Goal: Task Accomplishment & Management: Manage account settings

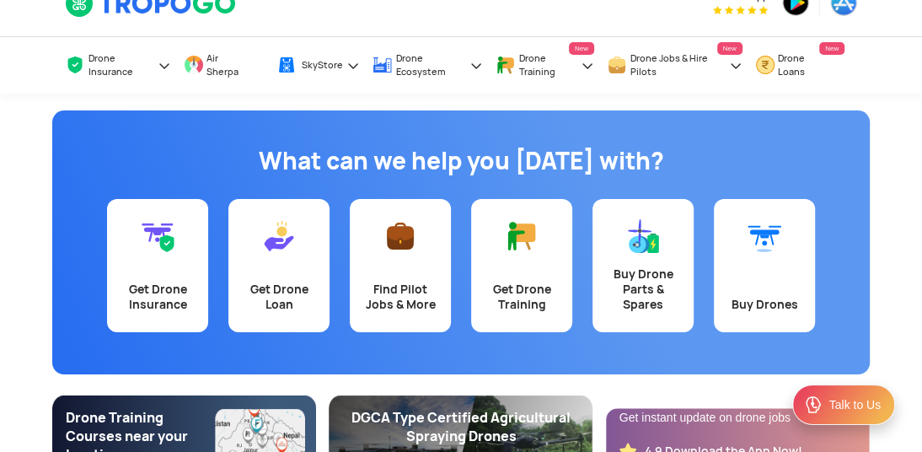
scroll to position [19, 0]
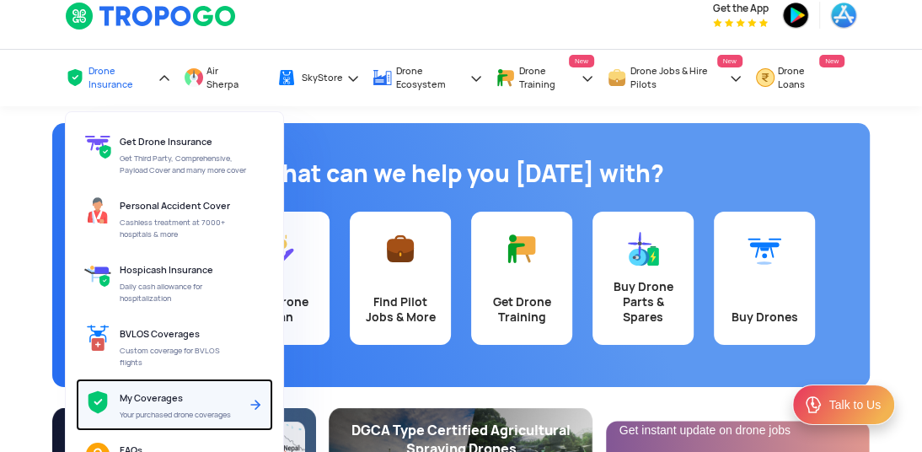
click at [180, 392] on span "My Coverages" at bounding box center [151, 398] width 63 height 12
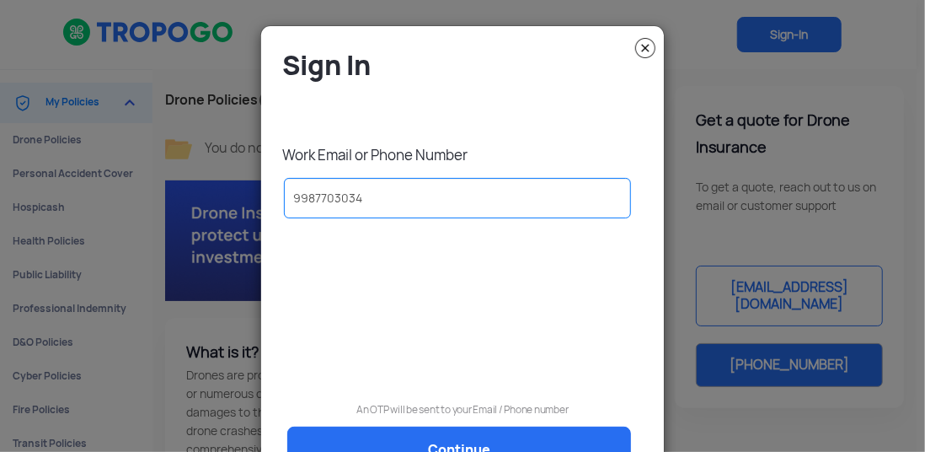
type input "9987703034"
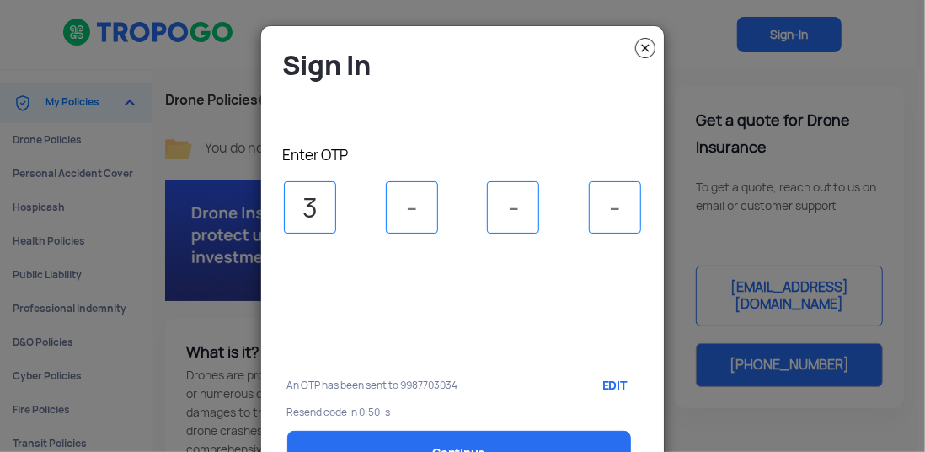
type input "3"
type input "6"
type input "8"
type input "2"
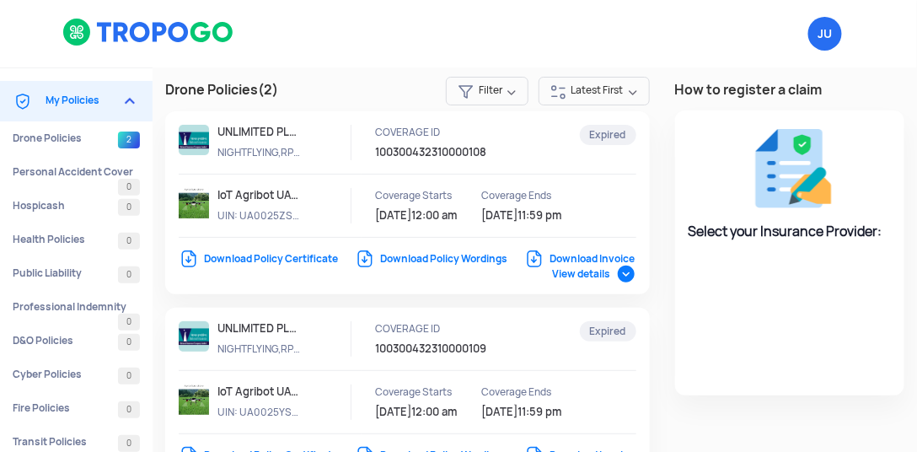
select select "National Insurance"
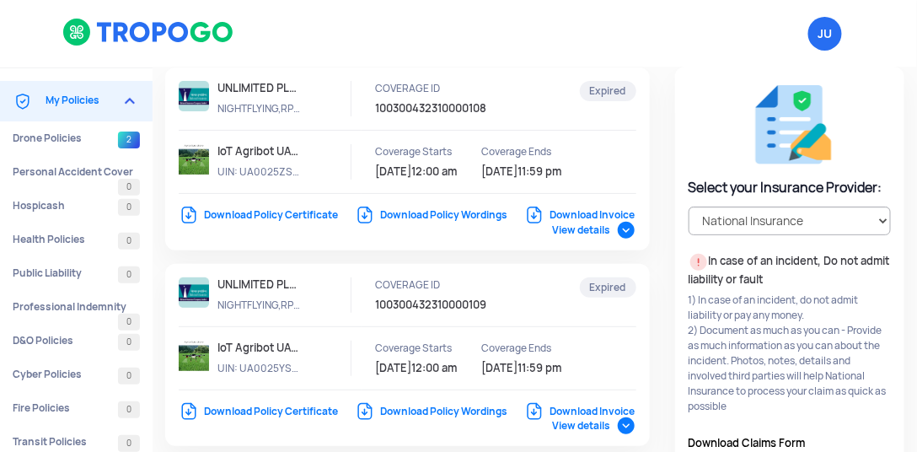
scroll to position [45, 0]
click at [524, 221] on link "Download Invoice" at bounding box center [579, 213] width 110 height 13
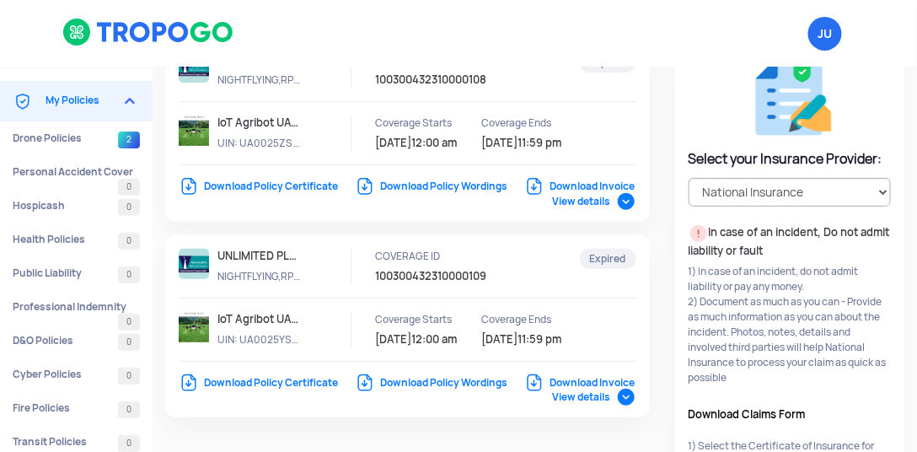
scroll to position [73, 0]
click at [524, 389] on link "Download Invoice" at bounding box center [579, 381] width 110 height 13
click at [310, 185] on link "Download Policy Certificate" at bounding box center [258, 185] width 159 height 13
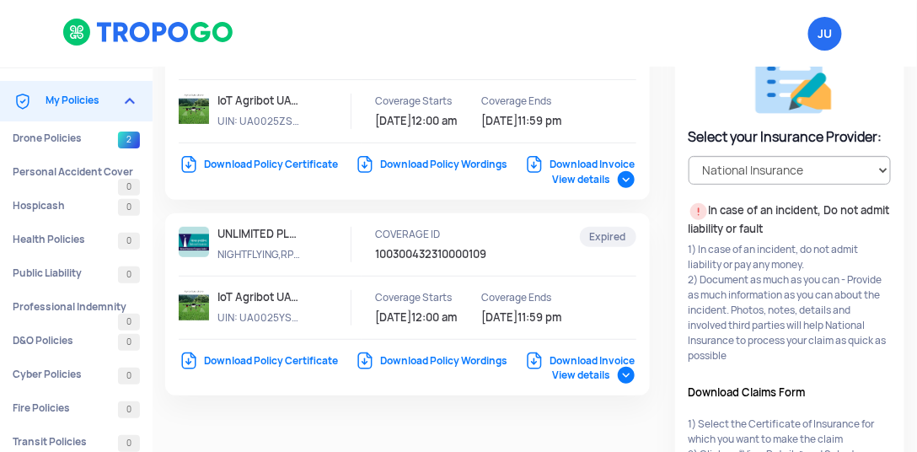
scroll to position [99, 0]
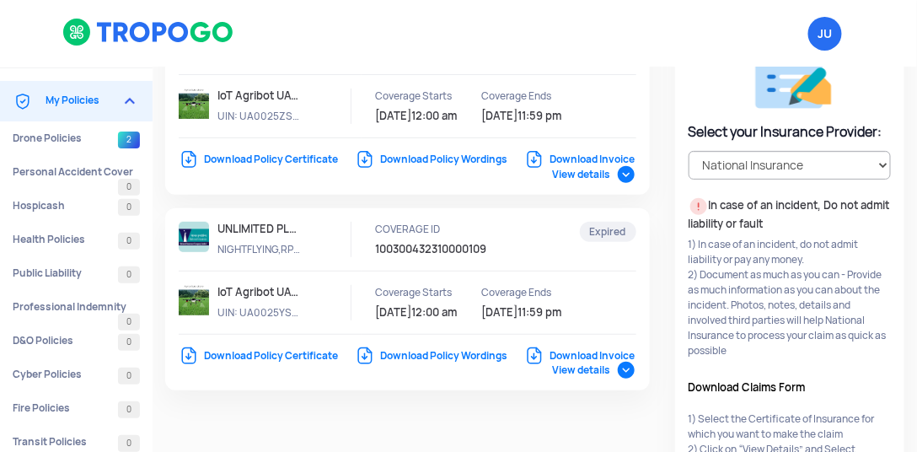
click at [287, 357] on link "Download Policy Certificate" at bounding box center [258, 355] width 159 height 13
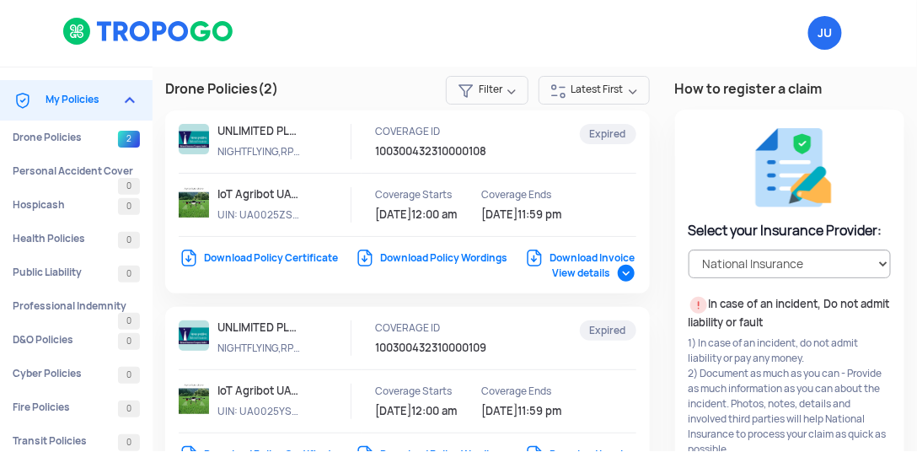
scroll to position [10, 0]
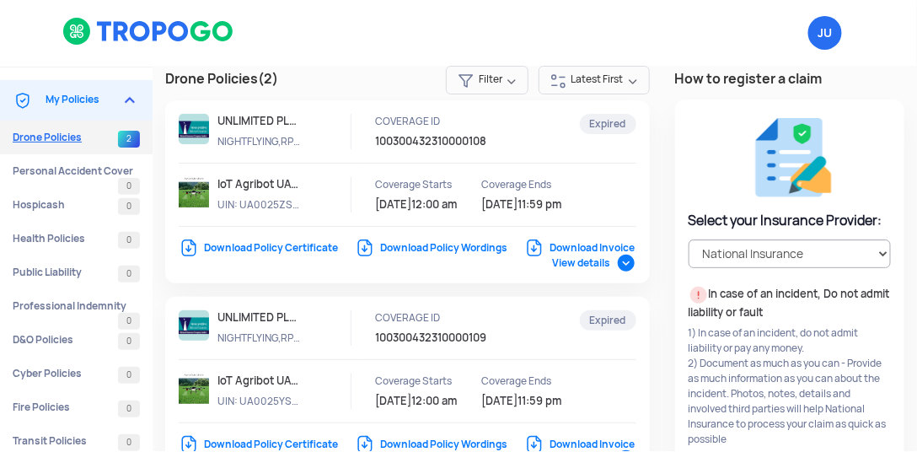
click at [95, 134] on link "Drone Policies 2" at bounding box center [76, 138] width 153 height 34
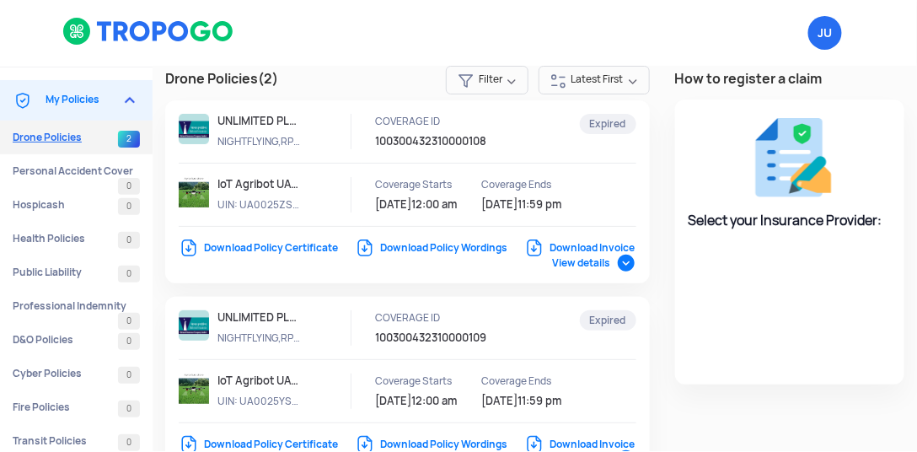
select select "National Insurance"
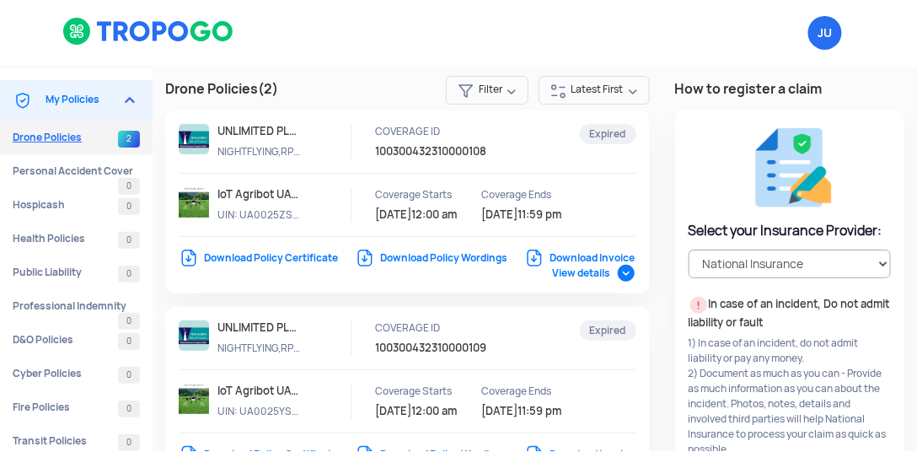
scroll to position [0, 0]
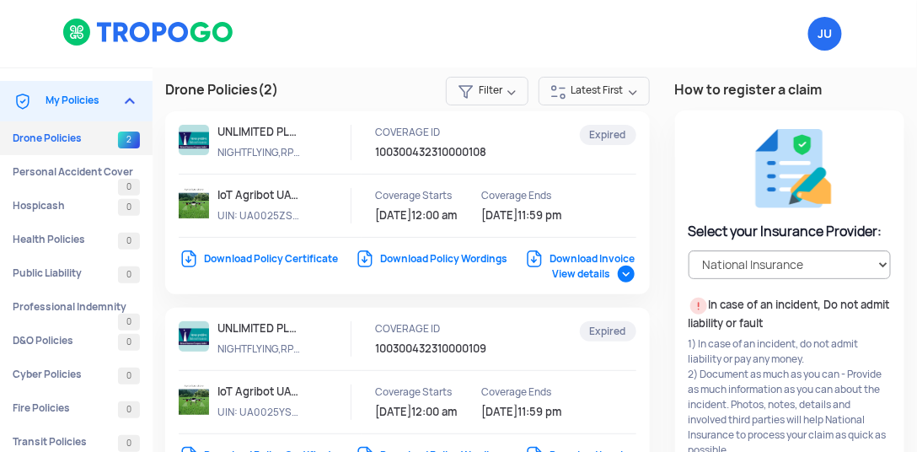
click at [137, 96] on img at bounding box center [130, 101] width 20 height 20
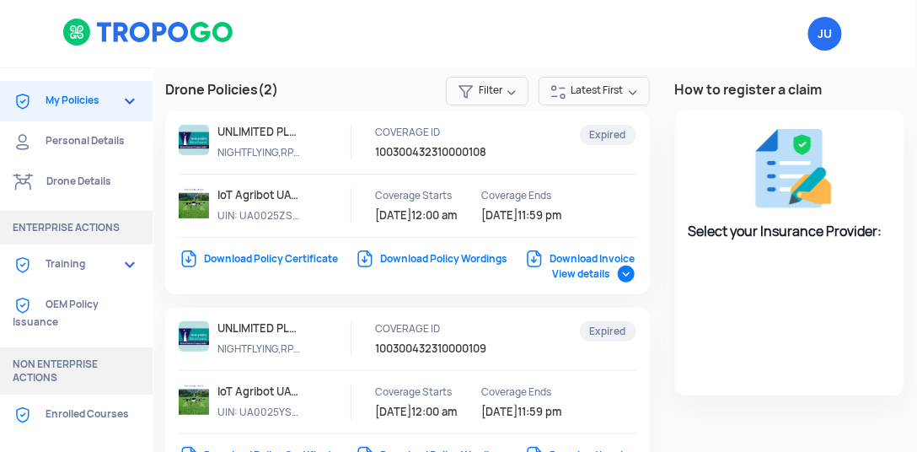
select select "National Insurance"
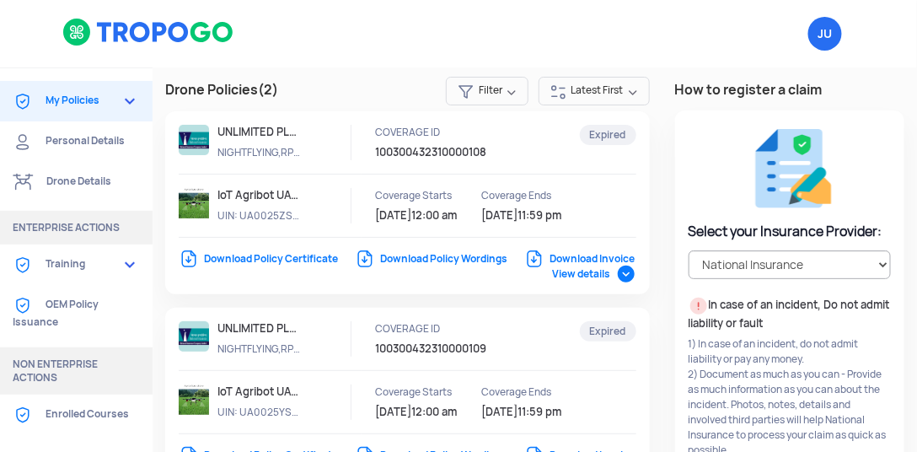
click at [82, 183] on link "Drone Details" at bounding box center [76, 182] width 153 height 40
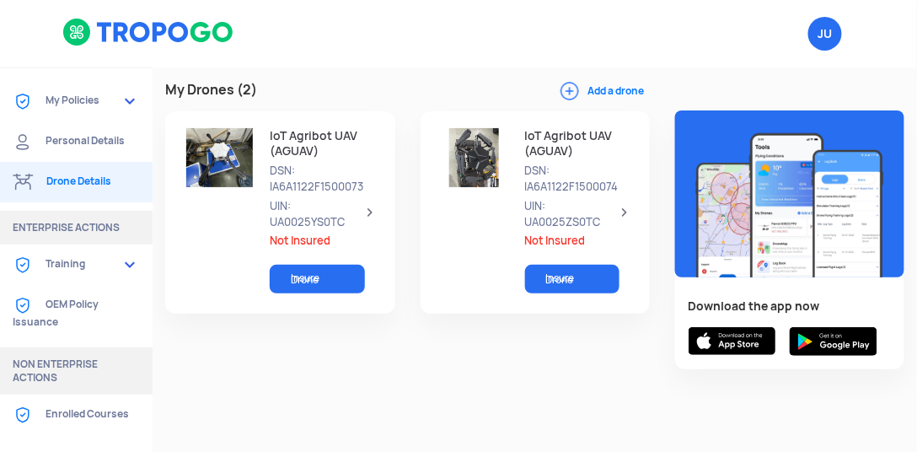
click at [304, 198] on div "IoT Agribot UAV (AGUAV) DSN: IA6A1122F1500073 UIN: UA0025YS0TC Not Insured Insu…" at bounding box center [316, 212] width 121 height 169
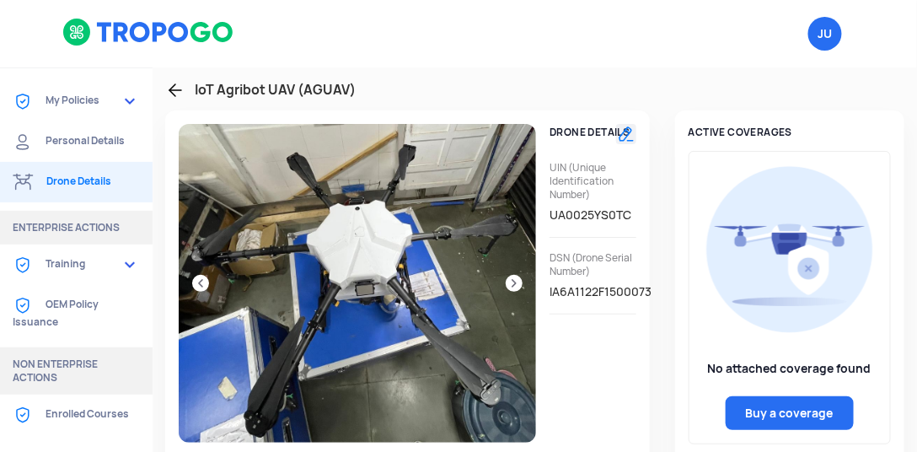
click at [179, 95] on link at bounding box center [175, 90] width 20 height 20
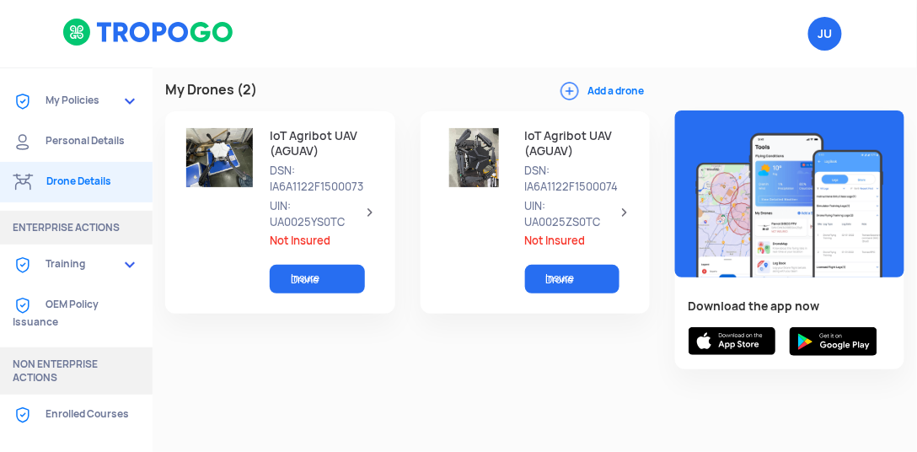
click at [76, 84] on link "My Policies" at bounding box center [76, 101] width 153 height 40
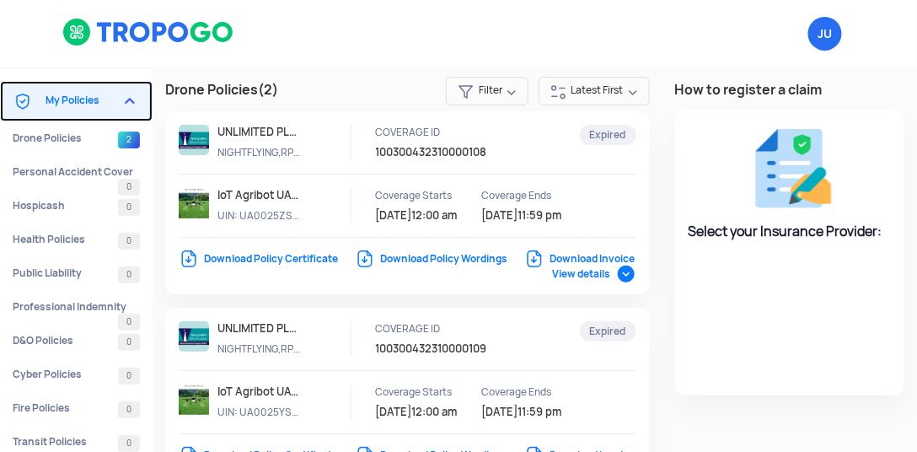
select select "National Insurance"
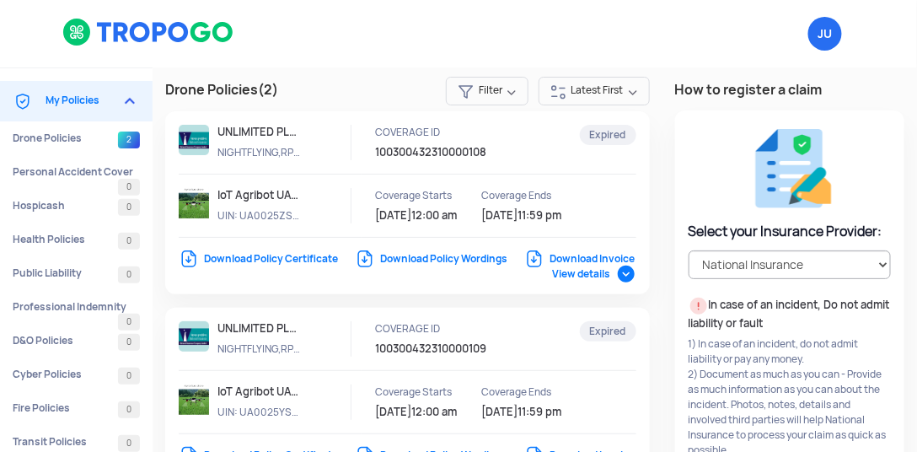
click at [613, 83] on span "Latest First" at bounding box center [594, 91] width 111 height 29
click at [613, 84] on span "Latest First" at bounding box center [593, 91] width 113 height 30
click at [484, 80] on span "Filter" at bounding box center [487, 91] width 83 height 29
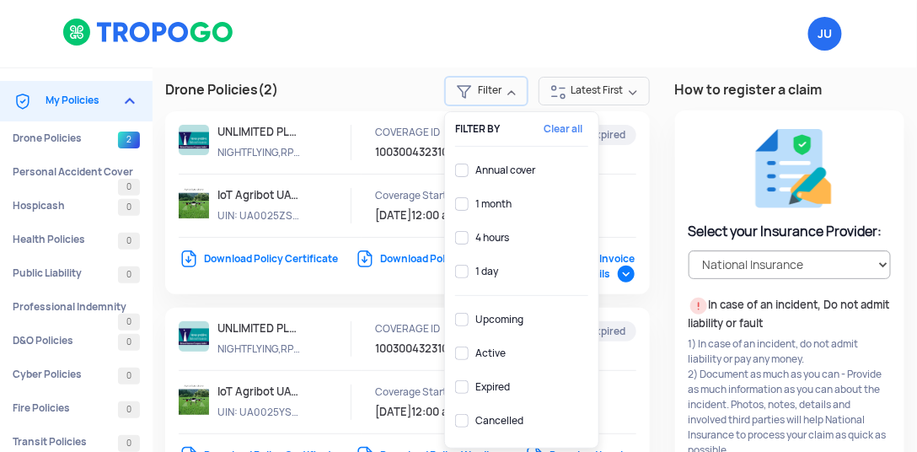
click at [484, 80] on span "Filter" at bounding box center [486, 91] width 84 height 30
